Goal: Task Accomplishment & Management: Manage account settings

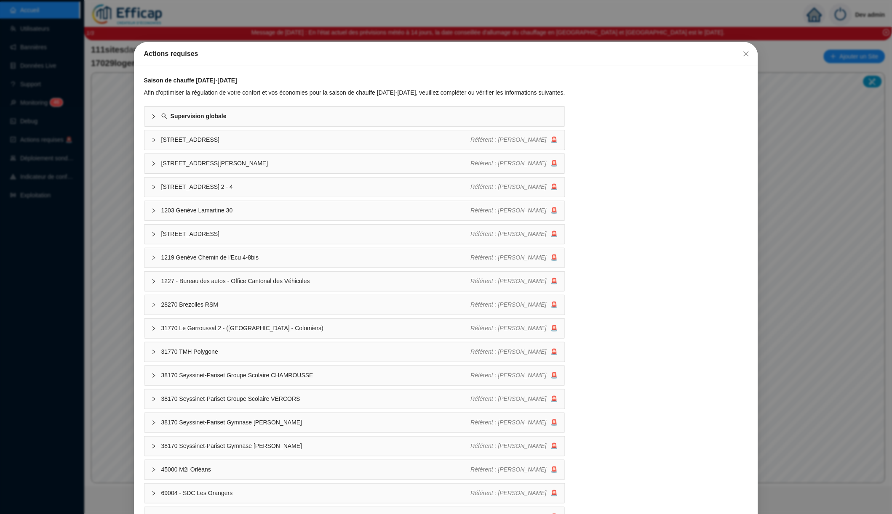
click at [447, 20] on div "Actions requises Saison de chauffe 2025-2026 Afin d'optimiser la régulation de …" at bounding box center [446, 257] width 892 height 514
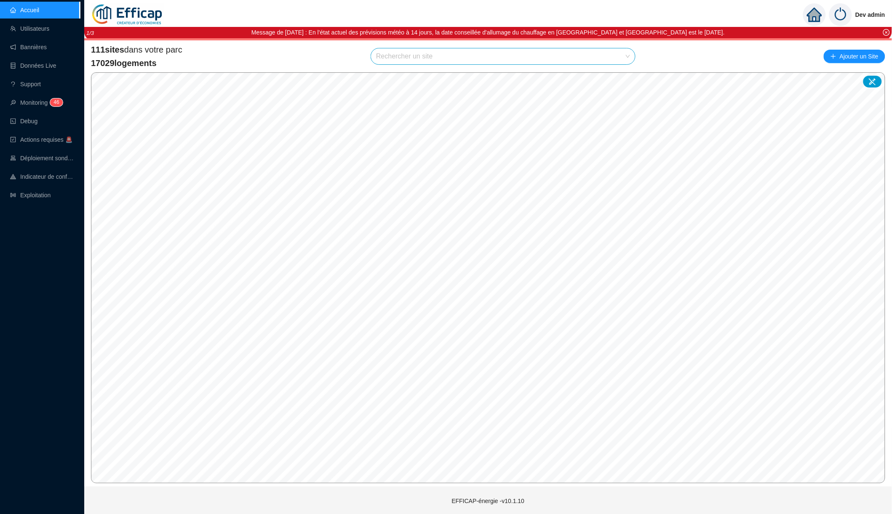
click at [442, 58] on input "search" at bounding box center [499, 56] width 246 height 16
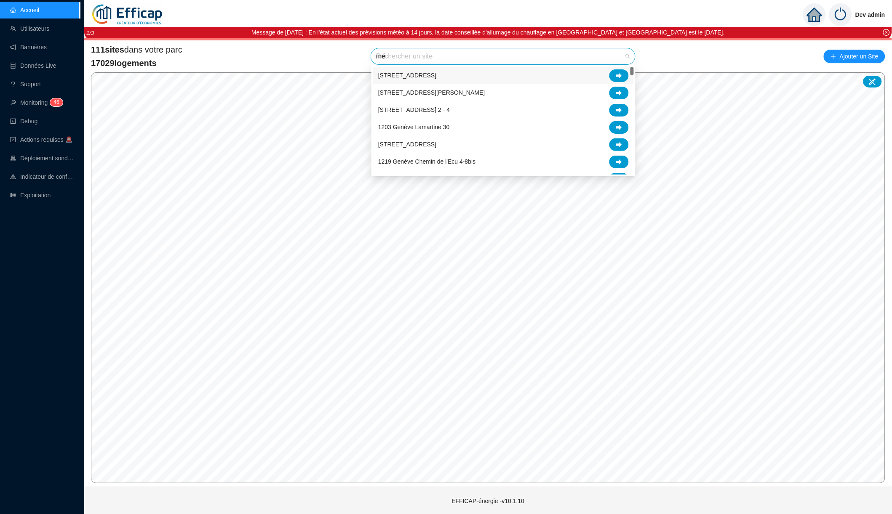
type input "mér"
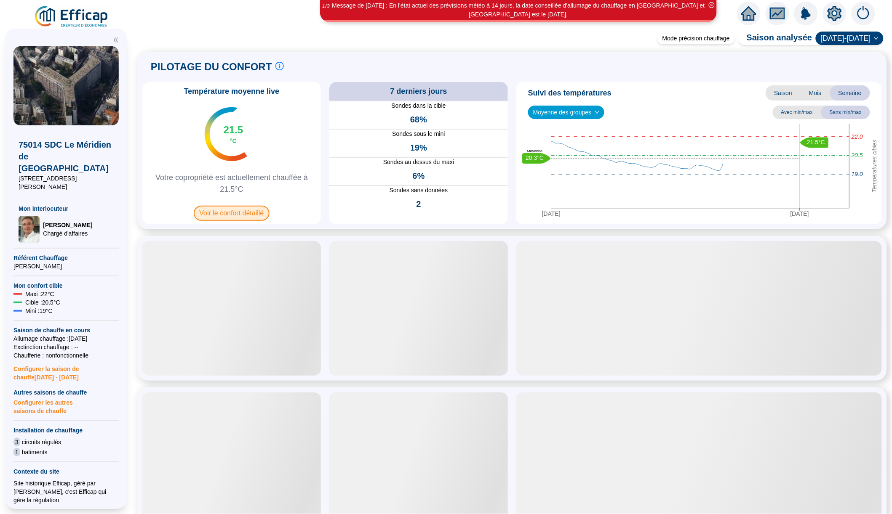
click at [252, 214] on span "Voir le confort détaillé" at bounding box center [232, 213] width 76 height 15
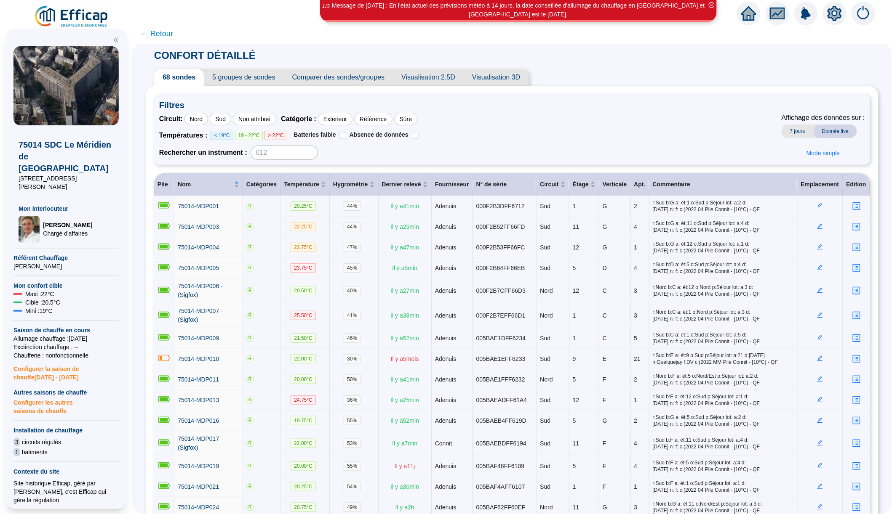
click at [712, 5] on icon "close-circle" at bounding box center [712, 5] width 6 height 6
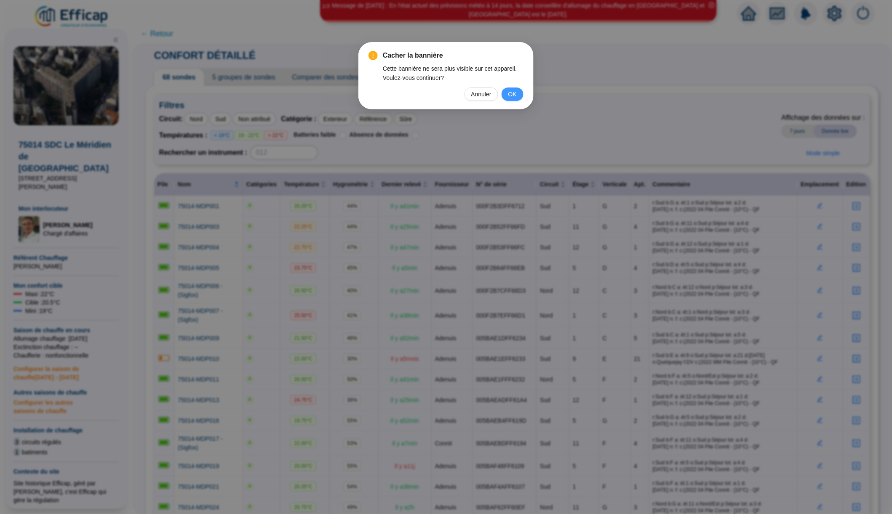
click at [516, 93] on span "OK" at bounding box center [512, 94] width 8 height 9
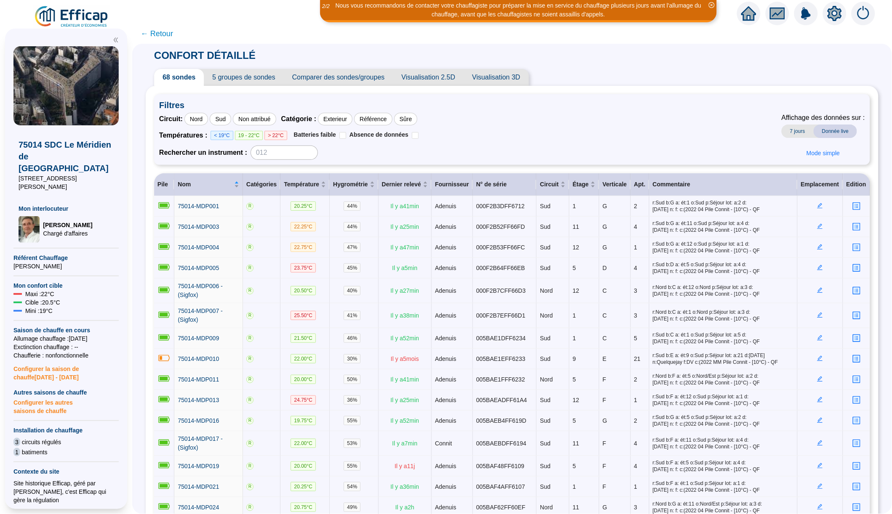
click at [713, 5] on icon "close-circle" at bounding box center [712, 5] width 6 height 6
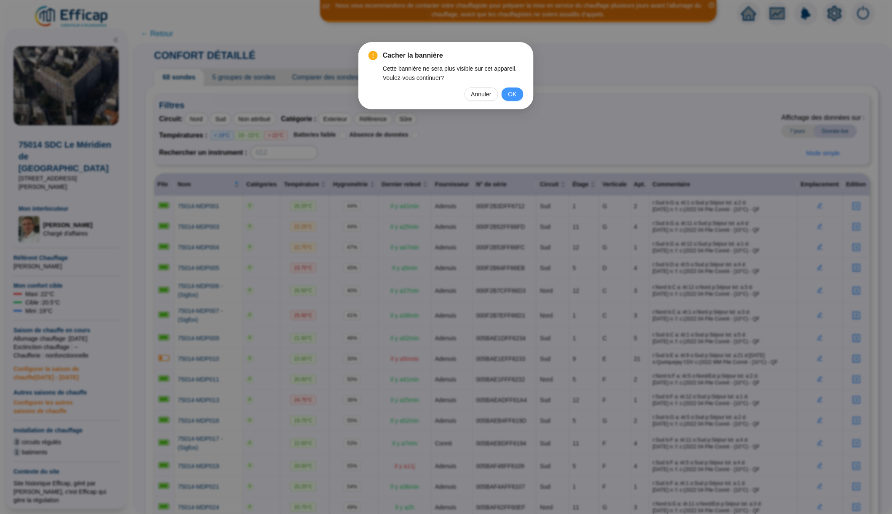
click at [510, 94] on span "OK" at bounding box center [512, 94] width 8 height 9
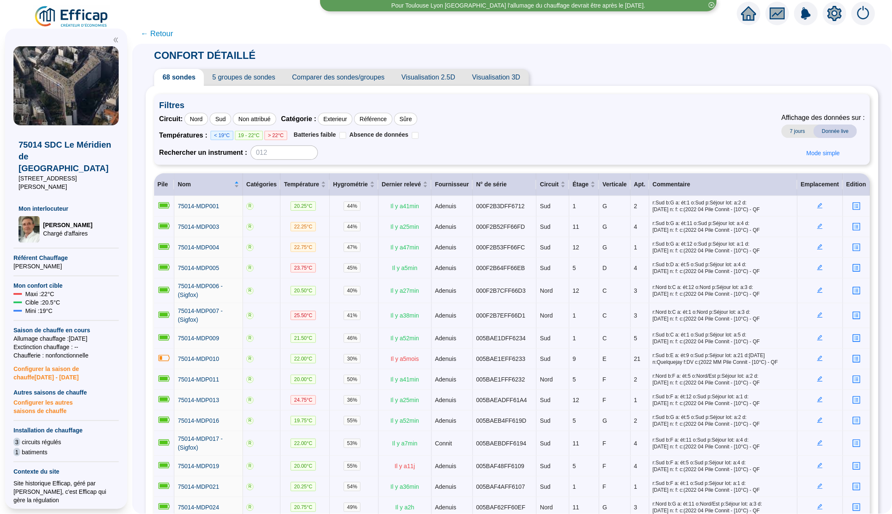
click at [712, 2] on icon "close-circle" at bounding box center [712, 5] width 6 height 6
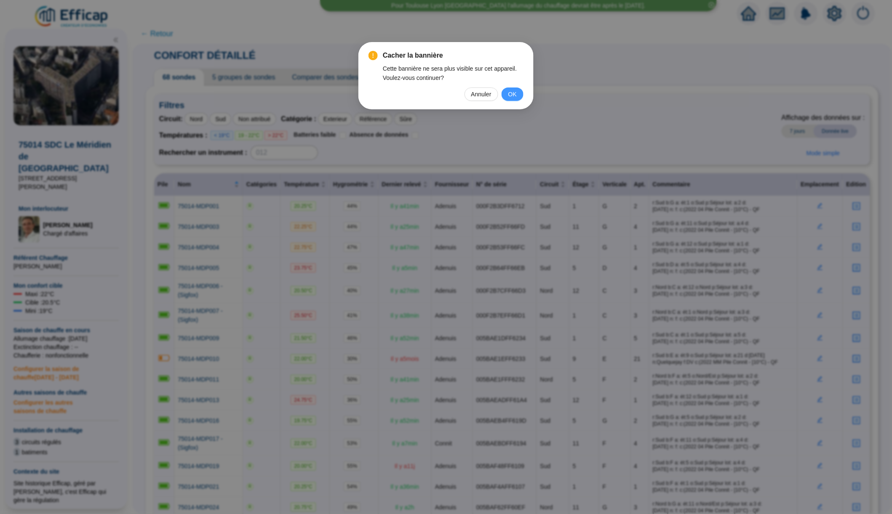
click at [510, 93] on span "OK" at bounding box center [512, 94] width 8 height 9
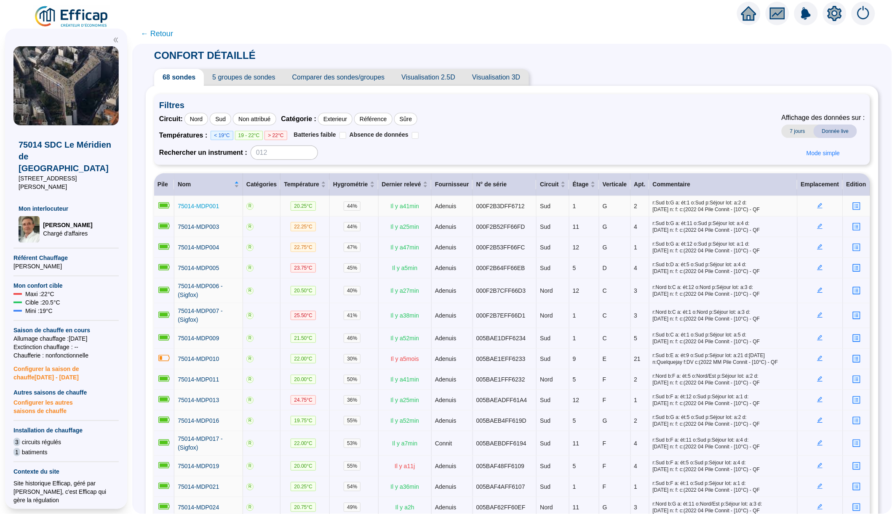
click at [186, 205] on span "75014-MDP001" at bounding box center [198, 206] width 41 height 7
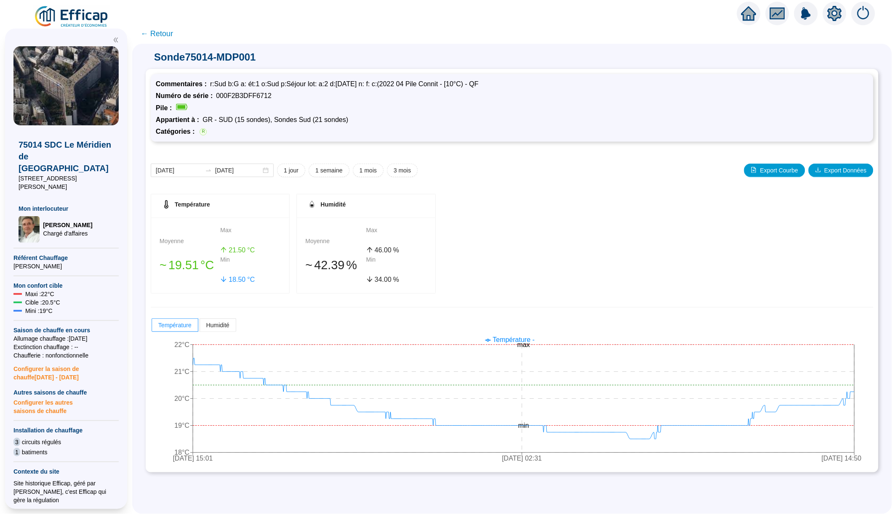
click at [164, 34] on span "← Retour" at bounding box center [157, 34] width 32 height 12
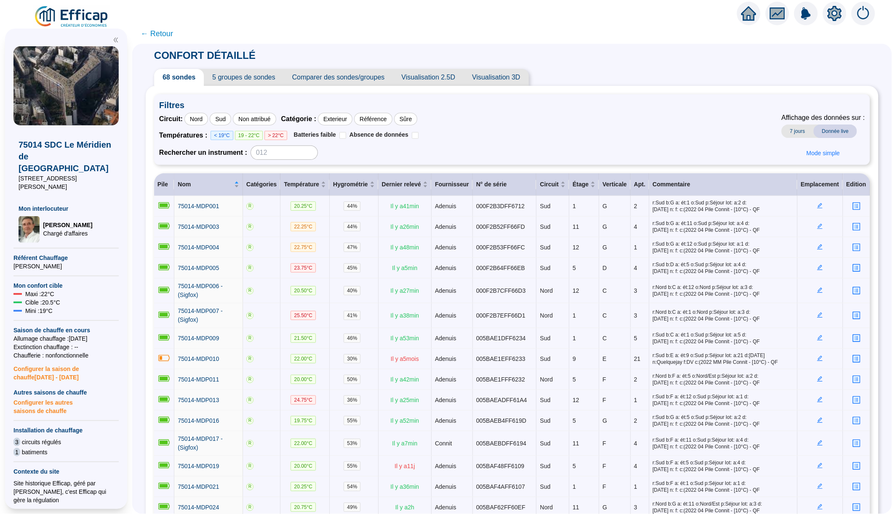
click at [832, 11] on icon "setting" at bounding box center [834, 12] width 14 height 13
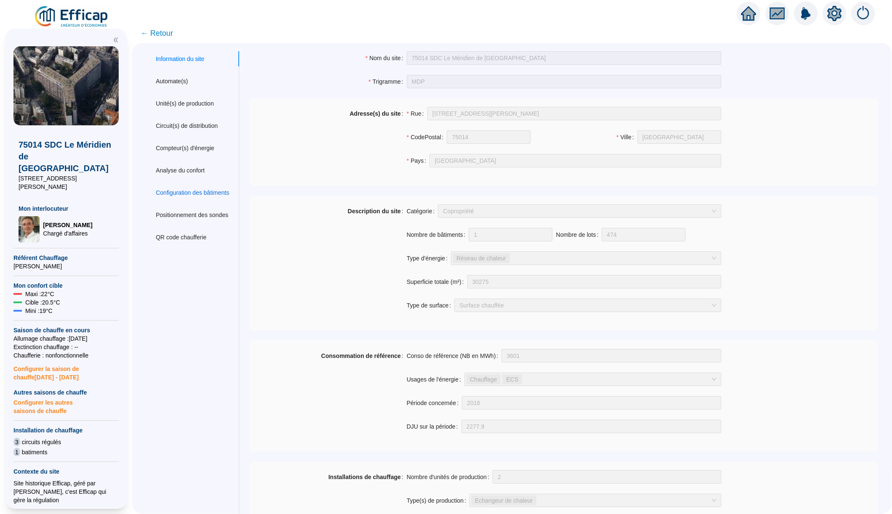
click at [217, 189] on div "Configuration des bâtiments" at bounding box center [192, 193] width 73 height 9
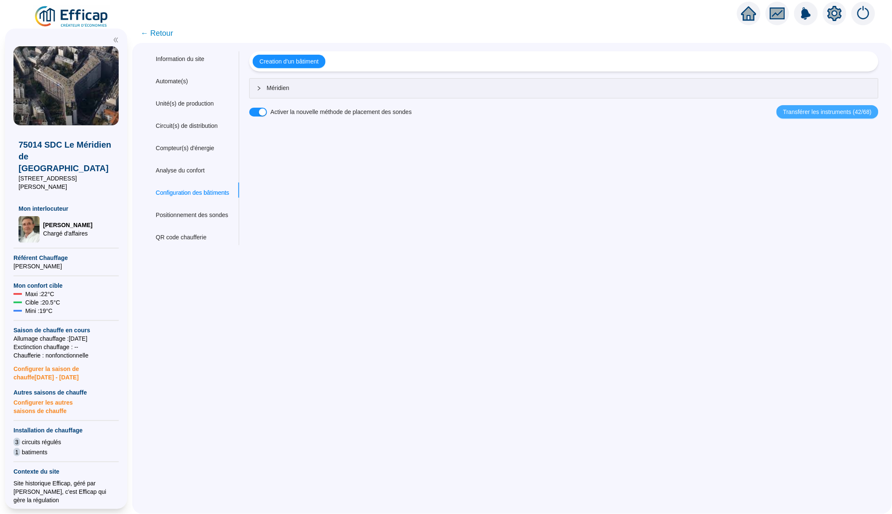
click at [787, 112] on span "Transférer les instruments (42/68)" at bounding box center [827, 112] width 88 height 9
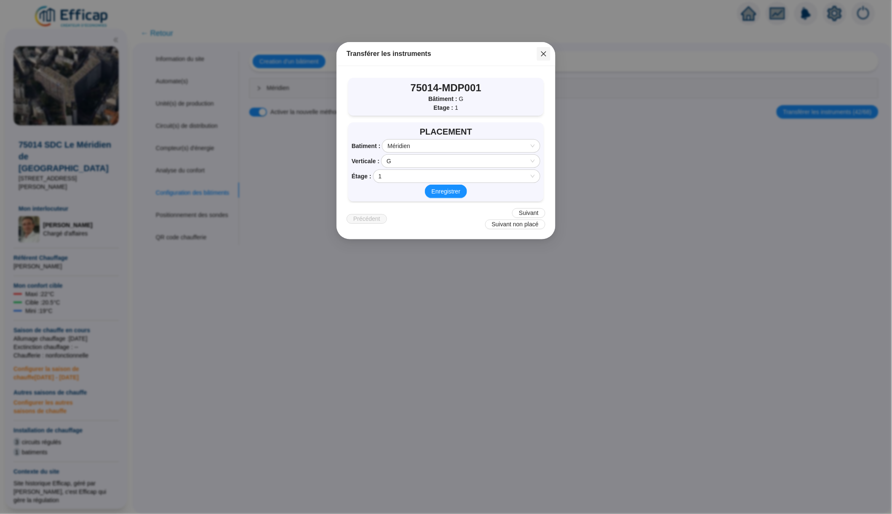
click at [542, 52] on icon "close" at bounding box center [543, 54] width 7 height 7
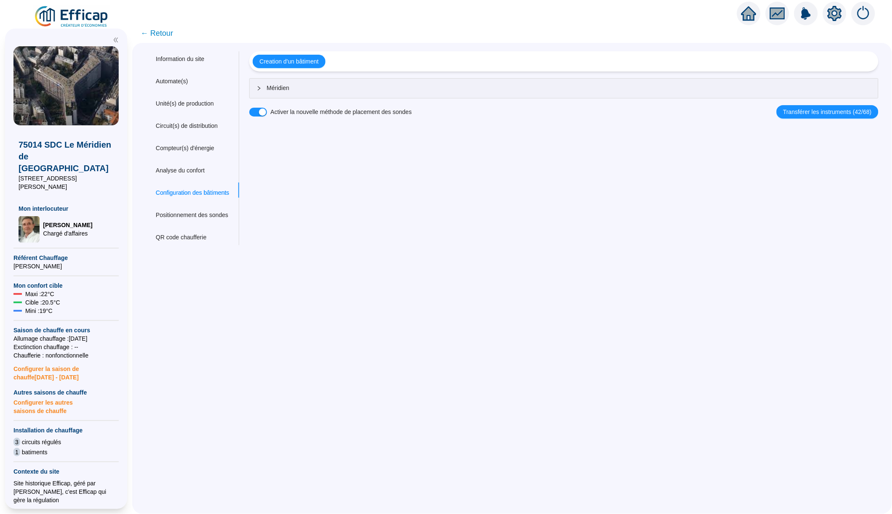
click at [284, 114] on label "Activer la nouvelle méthode de placement des sondes" at bounding box center [340, 112] width 141 height 9
click at [267, 114] on button "Activer la nouvelle méthode de placement des sondes" at bounding box center [258, 112] width 18 height 9
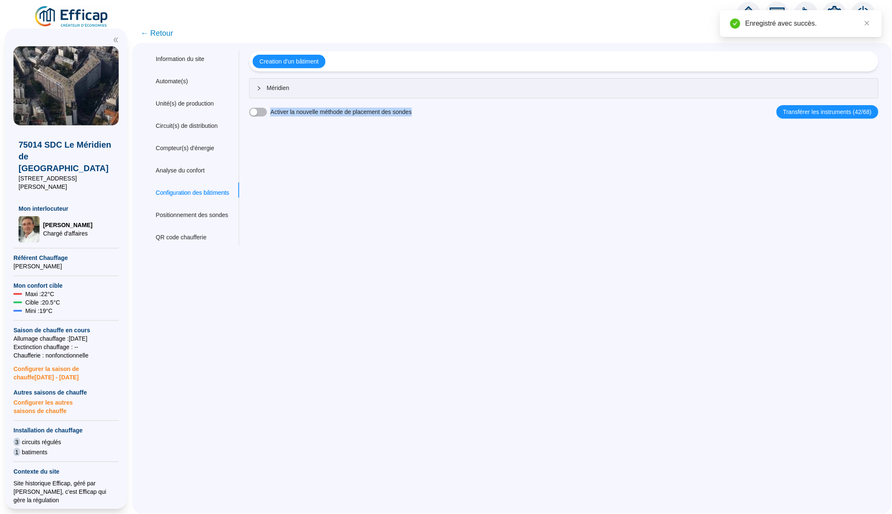
drag, startPoint x: 284, startPoint y: 114, endPoint x: 406, endPoint y: 113, distance: 122.1
click at [406, 113] on label "Activer la nouvelle méthode de placement des sondes" at bounding box center [340, 112] width 141 height 9
click at [267, 113] on button "Activer la nouvelle méthode de placement des sondes" at bounding box center [258, 112] width 18 height 9
copy label "Activer la nouvelle méthode de placement des sondes"
click at [165, 35] on span "← Retour" at bounding box center [157, 33] width 32 height 12
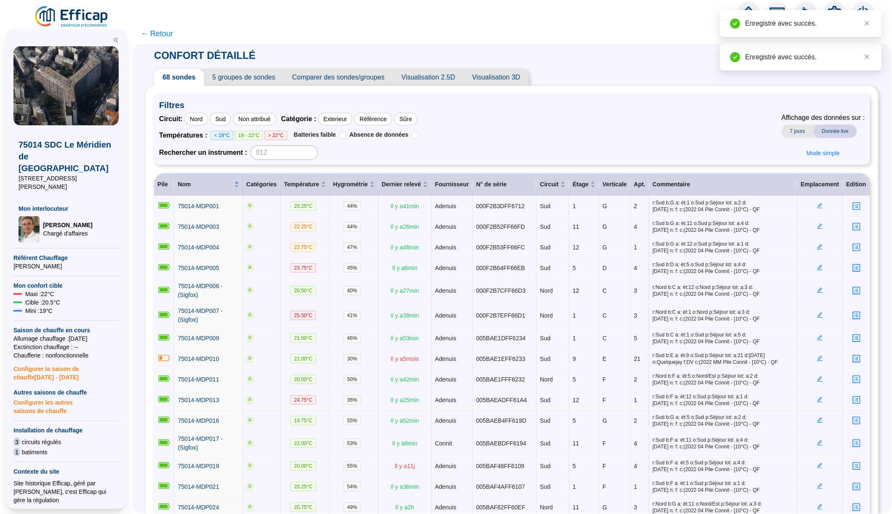
click at [228, 71] on span "5 groupes de sondes" at bounding box center [244, 77] width 80 height 17
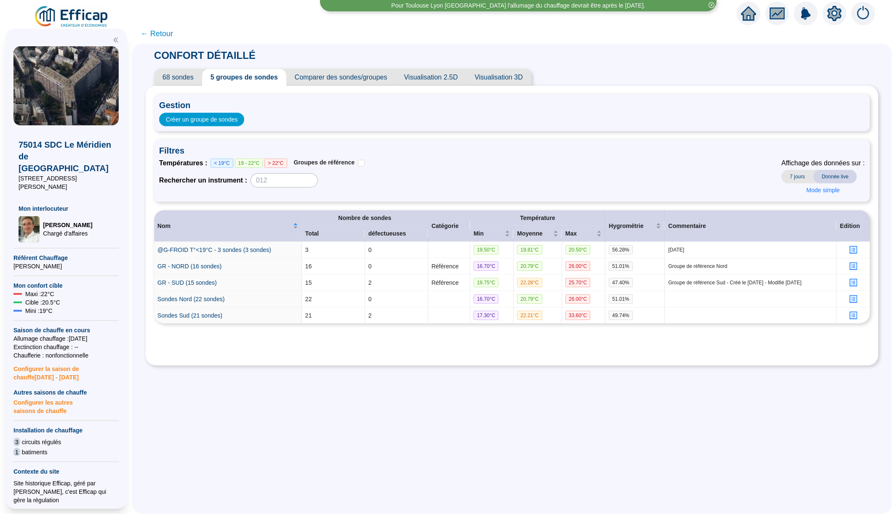
click at [835, 13] on icon "setting" at bounding box center [834, 13] width 15 height 15
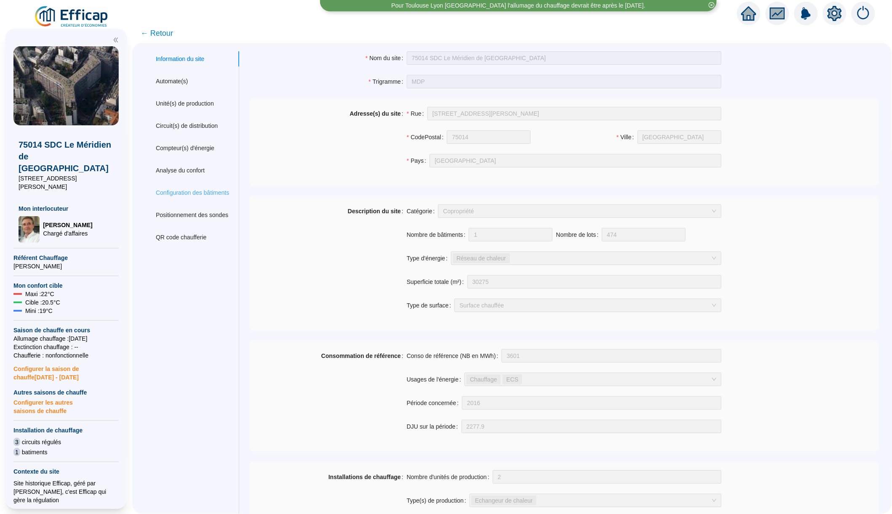
click at [187, 185] on div "Configuration des bâtiments" at bounding box center [192, 193] width 93 height 16
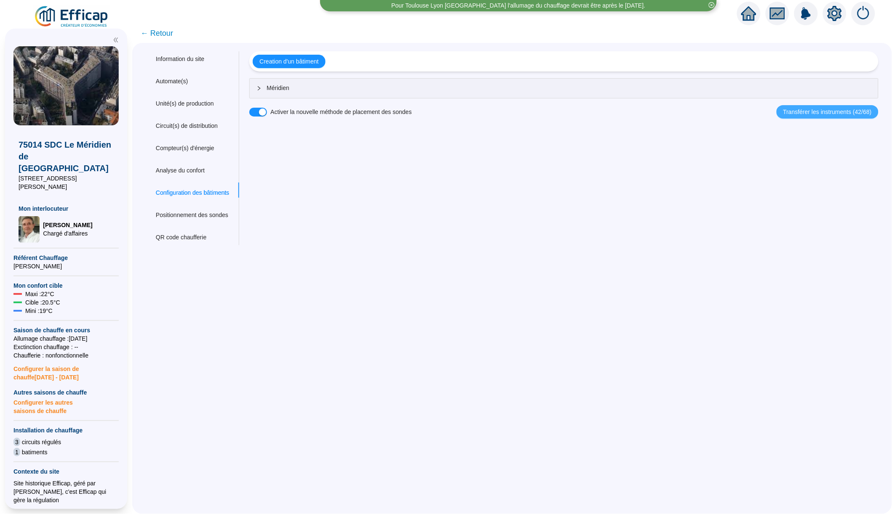
click at [803, 110] on span "Transférer les instruments (42/68)" at bounding box center [827, 112] width 88 height 9
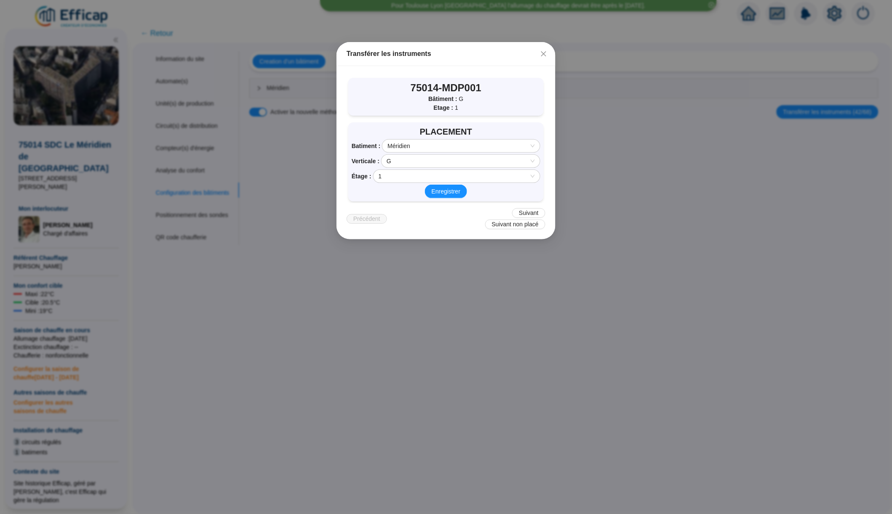
click at [365, 53] on div "Transférer les instruments" at bounding box center [445, 54] width 199 height 10
drag, startPoint x: 365, startPoint y: 53, endPoint x: 400, endPoint y: 53, distance: 34.1
click at [400, 53] on div "Transférer les instruments" at bounding box center [445, 54] width 199 height 10
copy div "Transférer les instruments"
click at [544, 53] on icon "close" at bounding box center [543, 53] width 5 height 5
